Goal: Navigation & Orientation: Find specific page/section

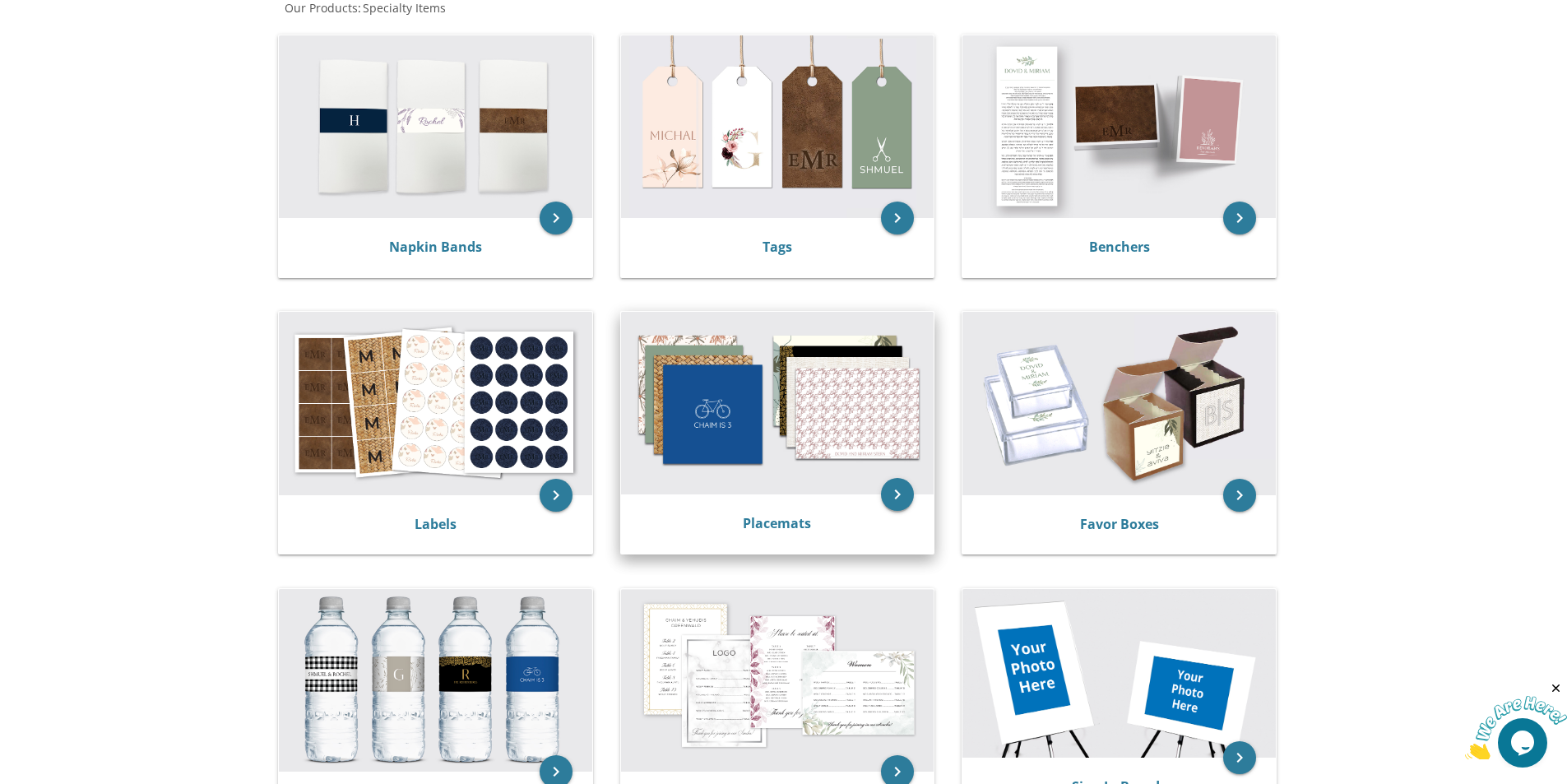
scroll to position [329, 0]
click at [895, 455] on img at bounding box center [778, 404] width 313 height 183
click at [900, 503] on icon "keyboard_arrow_right" at bounding box center [897, 495] width 33 height 33
click at [798, 517] on link "Placemats" at bounding box center [777, 523] width 68 height 18
click at [758, 435] on img at bounding box center [778, 404] width 313 height 183
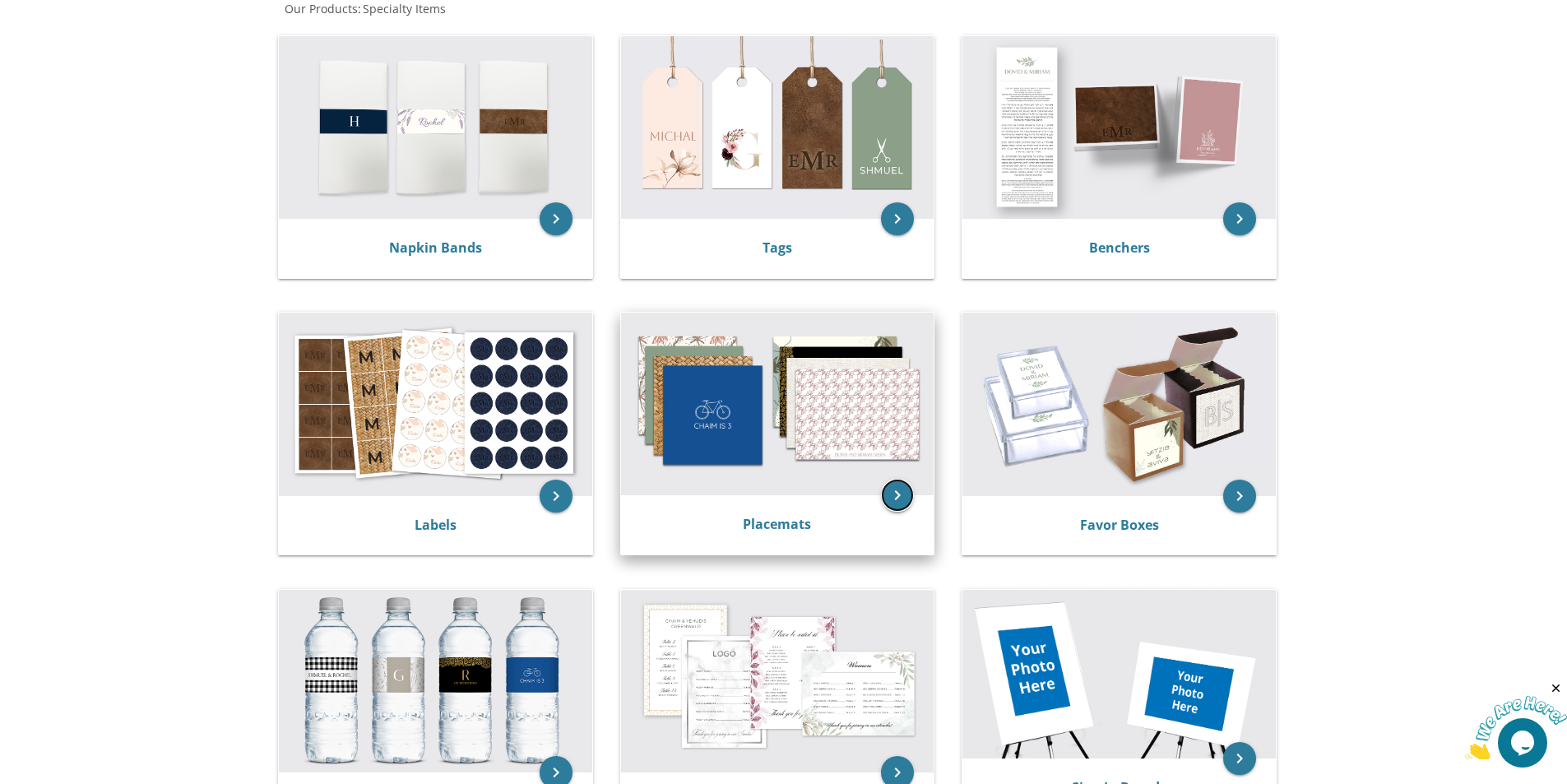
click at [902, 489] on icon "keyboard_arrow_right" at bounding box center [897, 495] width 33 height 33
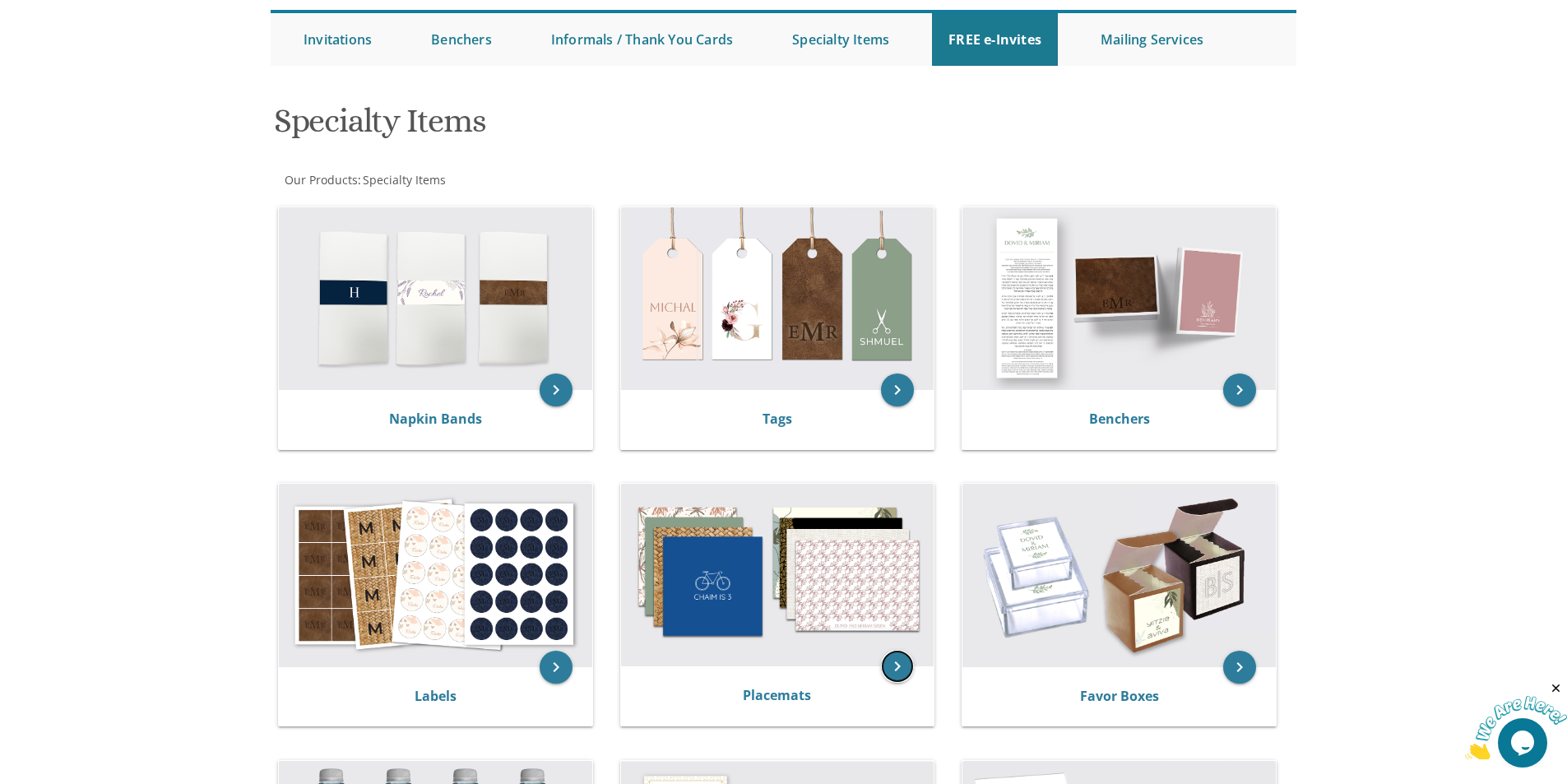
scroll to position [164, 0]
